Goal: Navigation & Orientation: Find specific page/section

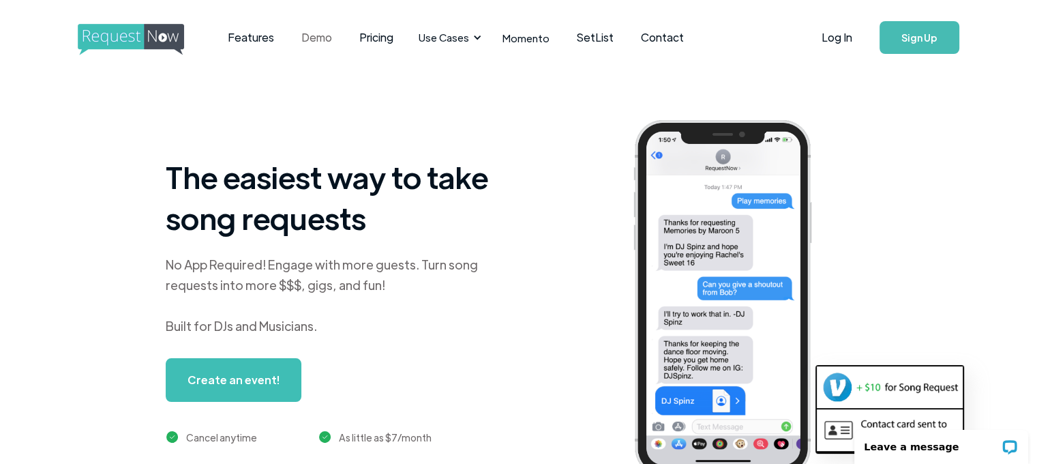
click at [316, 40] on link "Demo" at bounding box center [317, 37] width 58 height 42
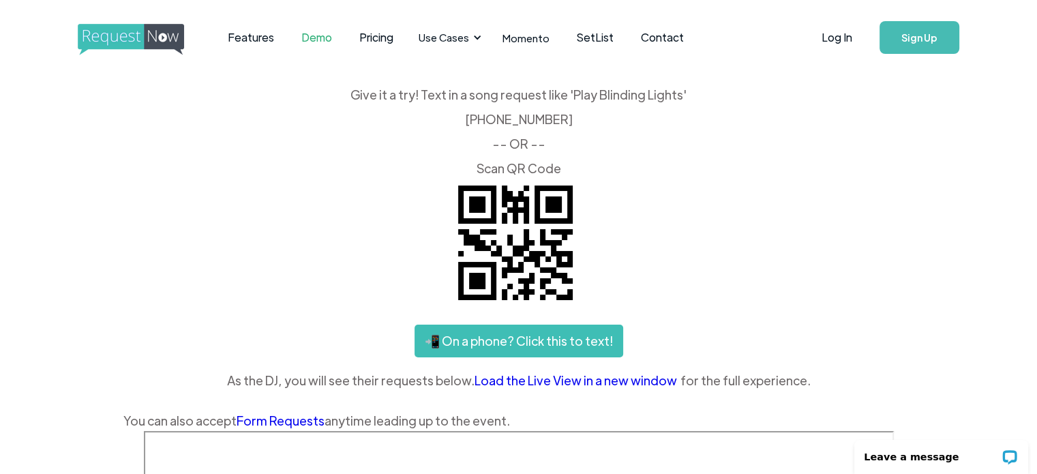
click at [677, 132] on div "Give it a try! Text in a song request like 'Play Blinding Lights' ‍ (425) 657-3…" at bounding box center [518, 132] width 791 height 86
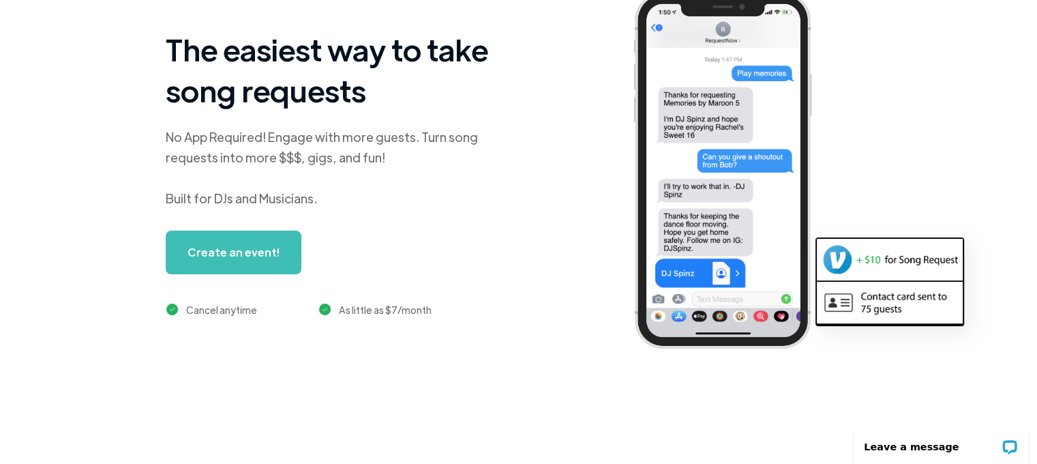
scroll to position [128, 0]
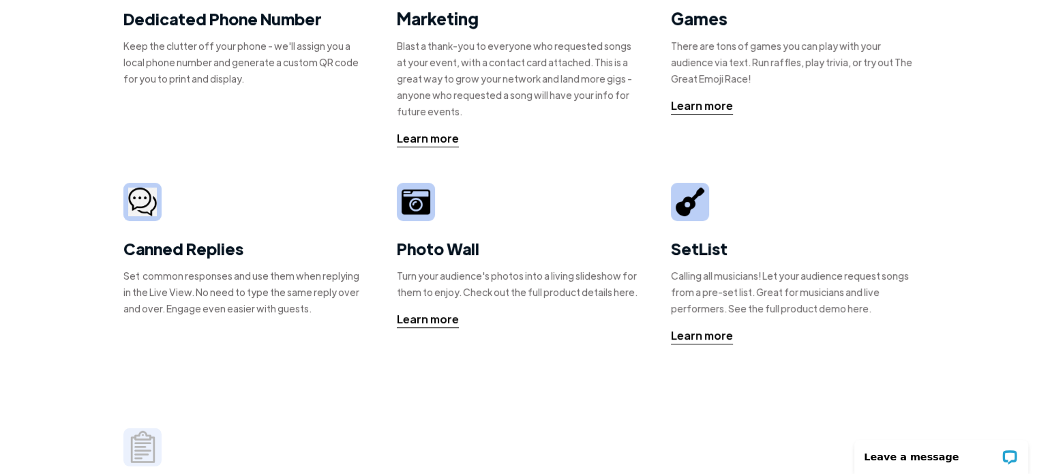
scroll to position [341, 0]
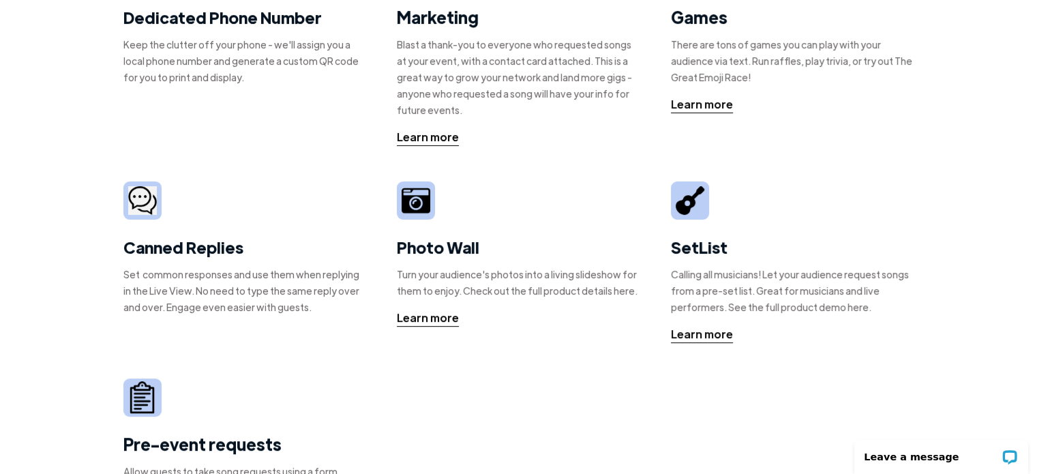
click at [638, 190] on div "Photo Wall Turn your audience's photos into a living slideshow for them to enjo…" at bounding box center [518, 253] width 243 height 145
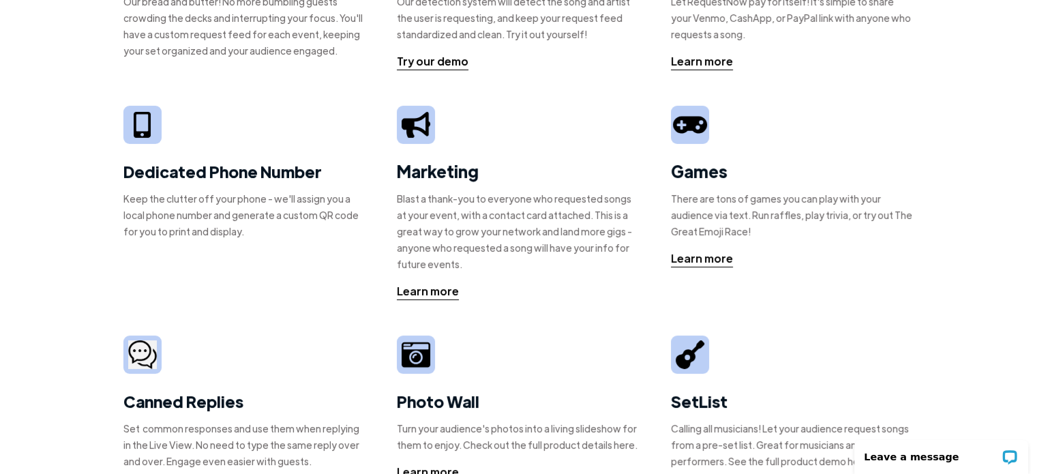
scroll to position [0, 0]
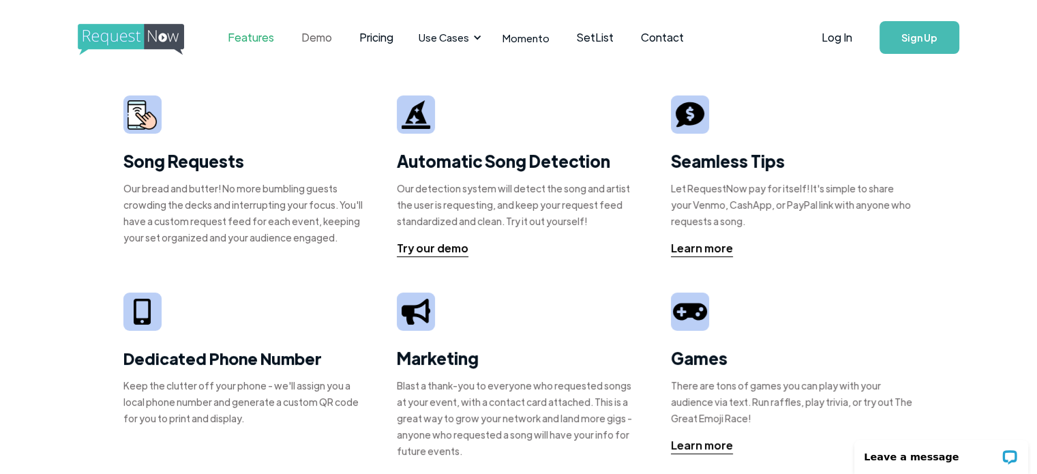
click at [314, 37] on link "Demo" at bounding box center [317, 37] width 58 height 42
